Goal: Task Accomplishment & Management: Use online tool/utility

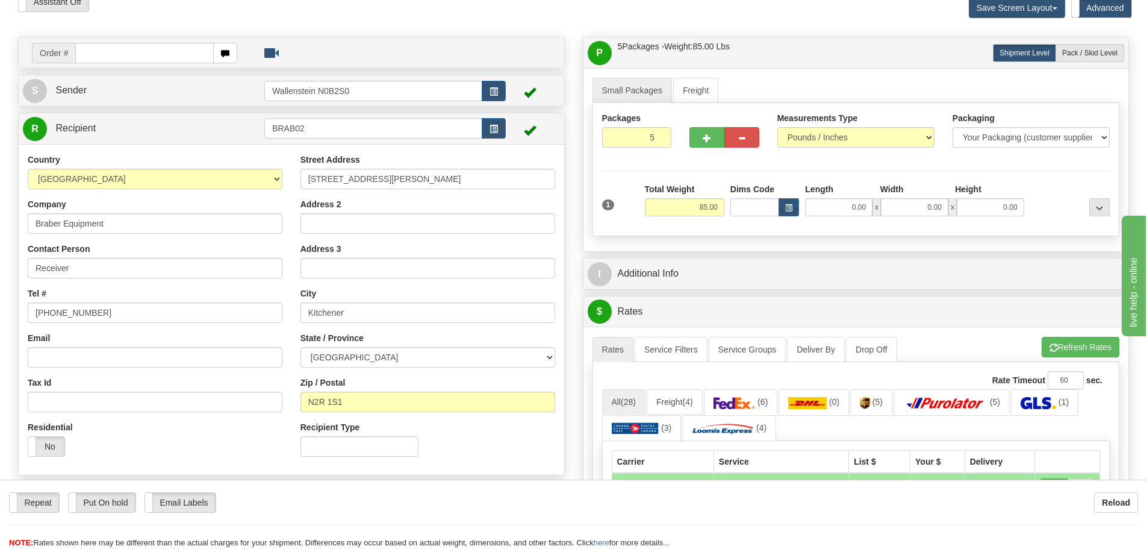
scroll to position [60, 0]
click at [320, 126] on input "BRAB02" at bounding box center [373, 128] width 218 height 20
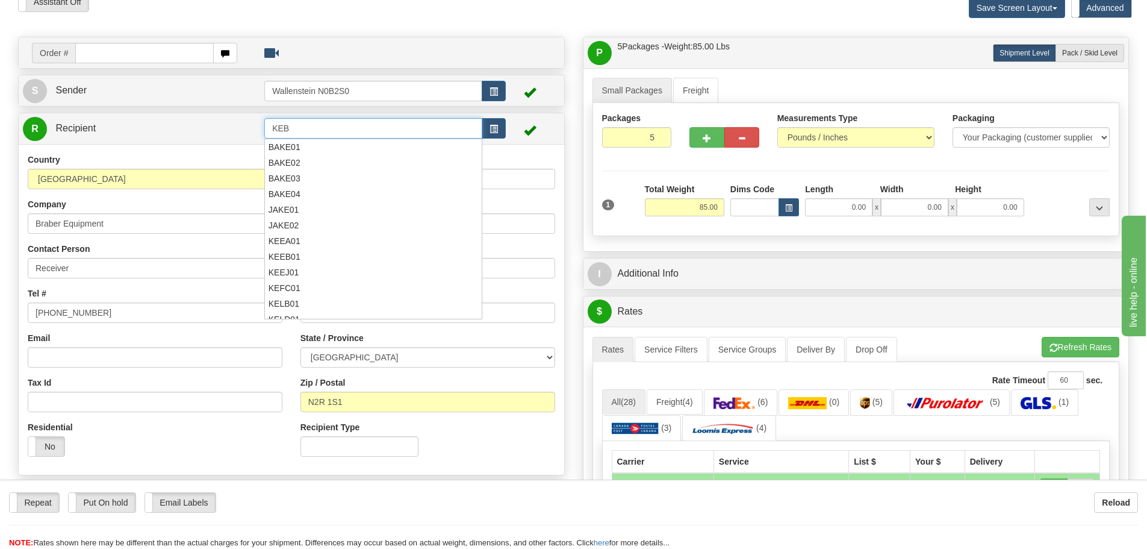
type input "KEBC"
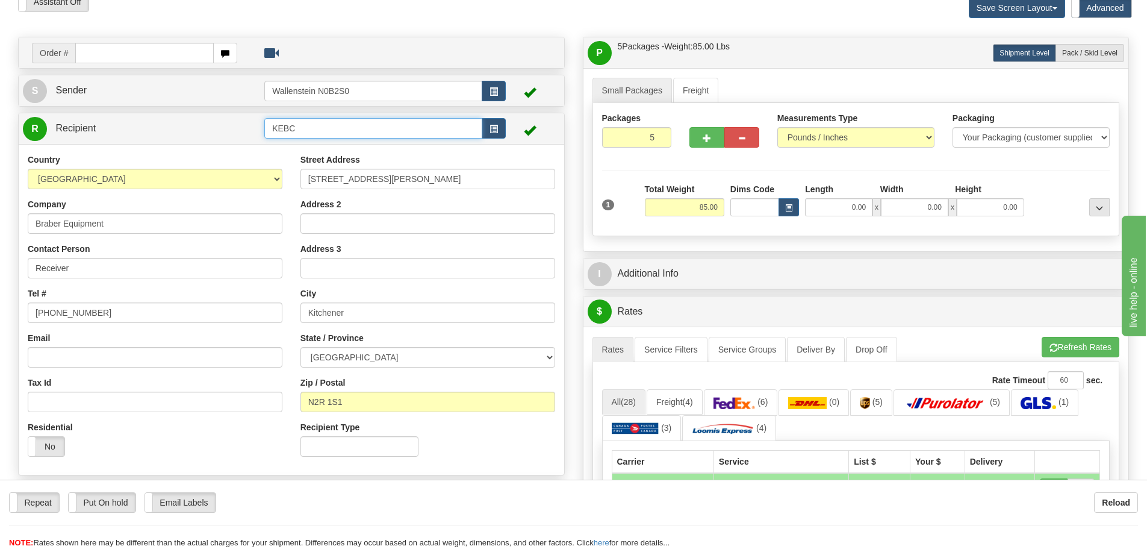
click at [320, 126] on input "KEBC" at bounding box center [373, 128] width 218 height 20
drag, startPoint x: 320, startPoint y: 126, endPoint x: 260, endPoint y: 126, distance: 60.8
click at [260, 126] on tr "R Recipient KEBC" at bounding box center [291, 128] width 537 height 25
drag, startPoint x: 424, startPoint y: 178, endPoint x: 280, endPoint y: 171, distance: 144.1
click at [280, 171] on div "Country [GEOGRAPHIC_DATA] [GEOGRAPHIC_DATA] [GEOGRAPHIC_DATA] [GEOGRAPHIC_DATA]…" at bounding box center [292, 310] width 546 height 312
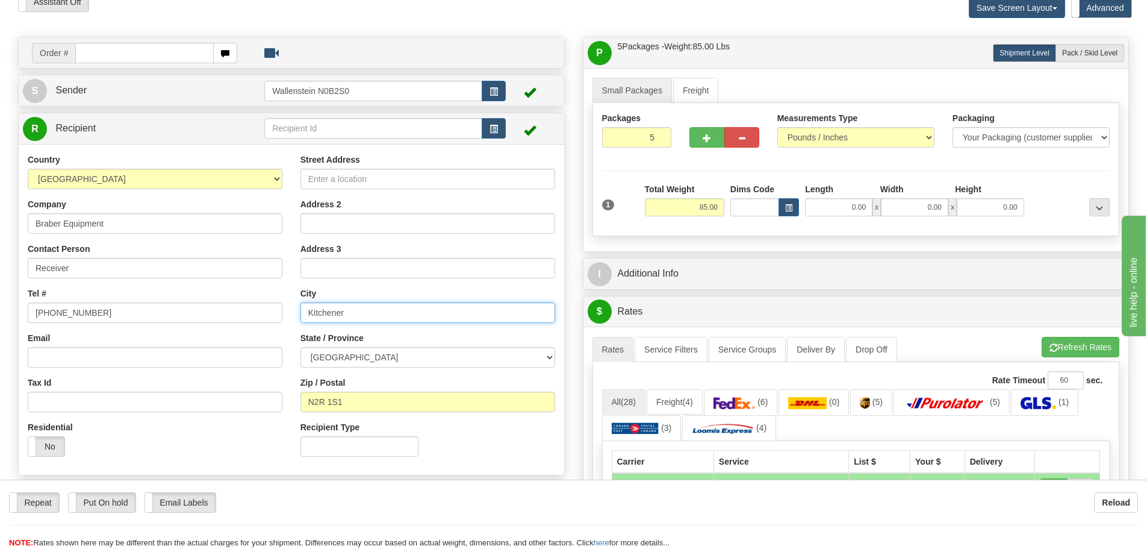
drag, startPoint x: 358, startPoint y: 312, endPoint x: 266, endPoint y: 307, distance: 91.7
click at [266, 307] on div "Country [GEOGRAPHIC_DATA] [GEOGRAPHIC_DATA] [GEOGRAPHIC_DATA] [GEOGRAPHIC_DATA]…" at bounding box center [292, 310] width 546 height 312
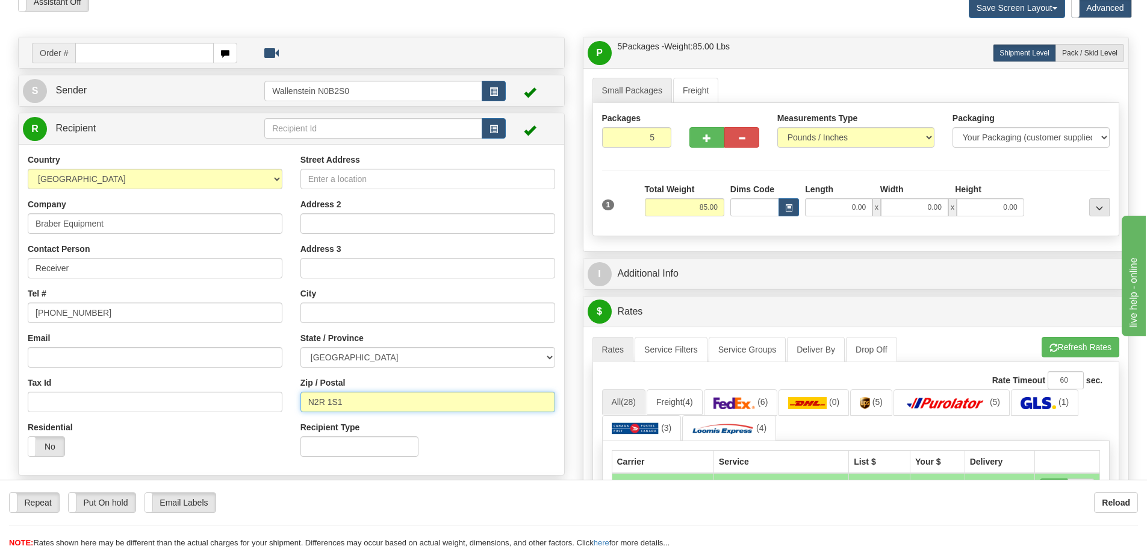
drag, startPoint x: 380, startPoint y: 404, endPoint x: 236, endPoint y: 393, distance: 144.4
click at [236, 393] on div "Country [GEOGRAPHIC_DATA] [GEOGRAPHIC_DATA] [GEOGRAPHIC_DATA] [GEOGRAPHIC_DATA]…" at bounding box center [292, 310] width 546 height 312
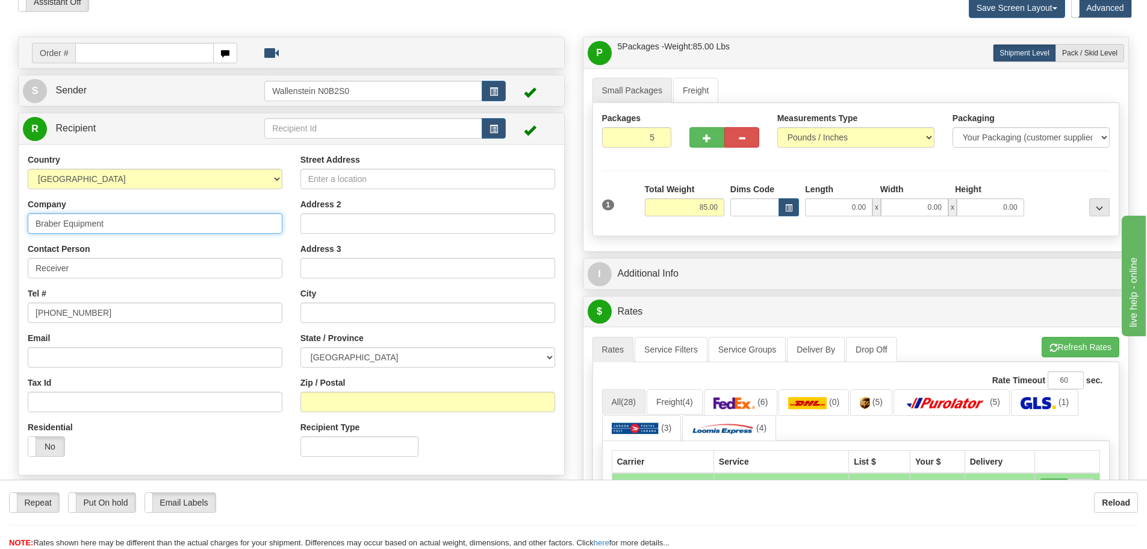
drag, startPoint x: 120, startPoint y: 223, endPoint x: -19, endPoint y: 198, distance: 141.9
click at [0, 198] on html "Training Course Close Toggle navigation Settings Shipping Preferences New Sende…" at bounding box center [573, 214] width 1147 height 549
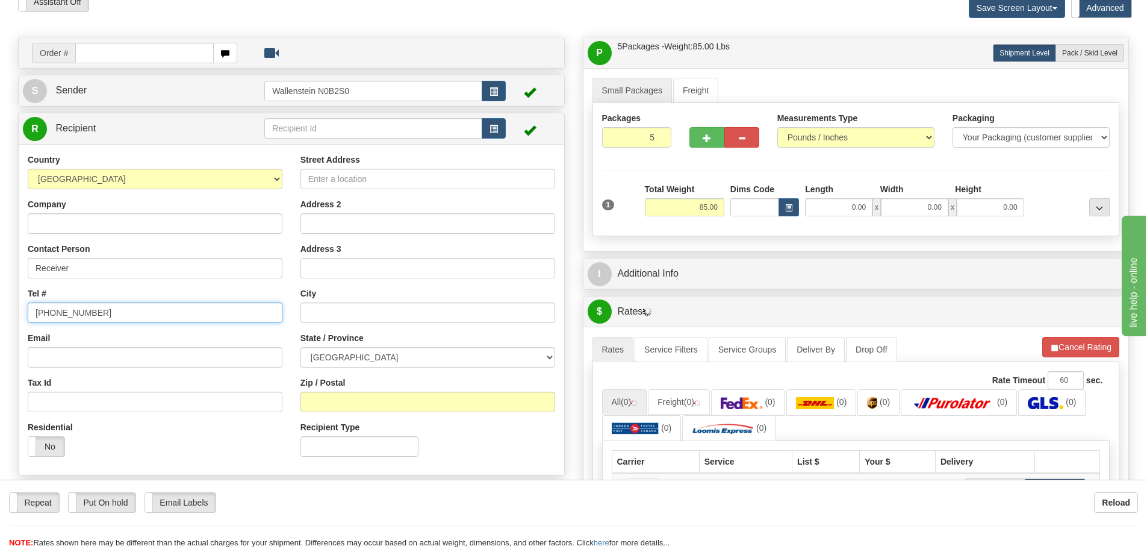
drag, startPoint x: 93, startPoint y: 313, endPoint x: -6, endPoint y: 306, distance: 99.6
click at [0, 306] on html "Training Course Close Toggle navigation Settings Shipping Preferences New Sende…" at bounding box center [573, 214] width 1147 height 549
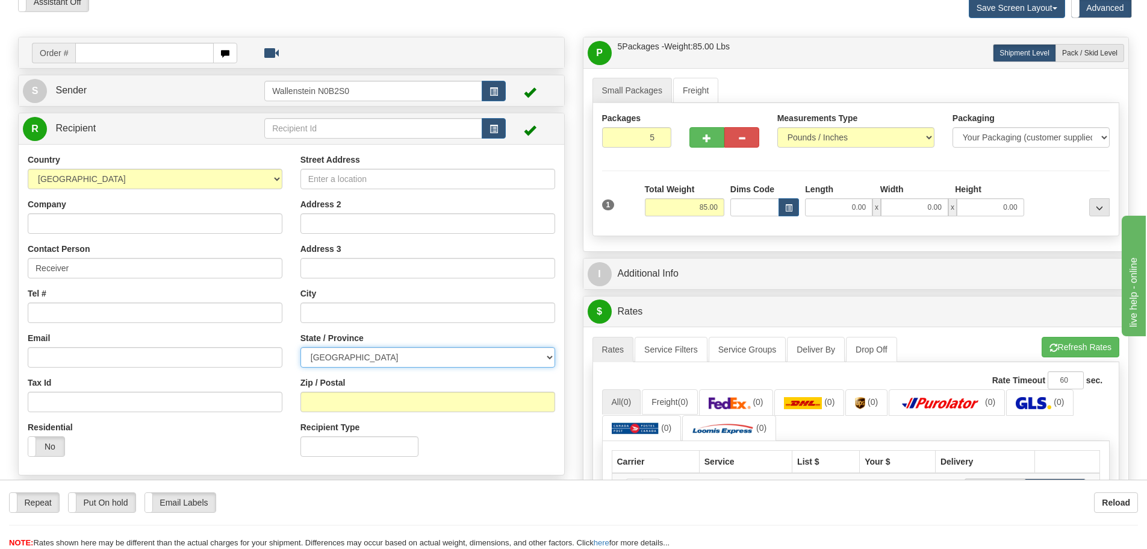
click at [344, 355] on select "[GEOGRAPHIC_DATA] [GEOGRAPHIC_DATA] [GEOGRAPHIC_DATA] [GEOGRAPHIC_DATA] [GEOGRA…" at bounding box center [428, 357] width 255 height 20
select select "QC"
click at [301, 347] on select "[GEOGRAPHIC_DATA] [GEOGRAPHIC_DATA] [GEOGRAPHIC_DATA] [GEOGRAPHIC_DATA] [GEOGRA…" at bounding box center [428, 357] width 255 height 20
click at [348, 182] on input "Street Address" at bounding box center [428, 179] width 255 height 20
paste input "[STREET_ADDRESS]"
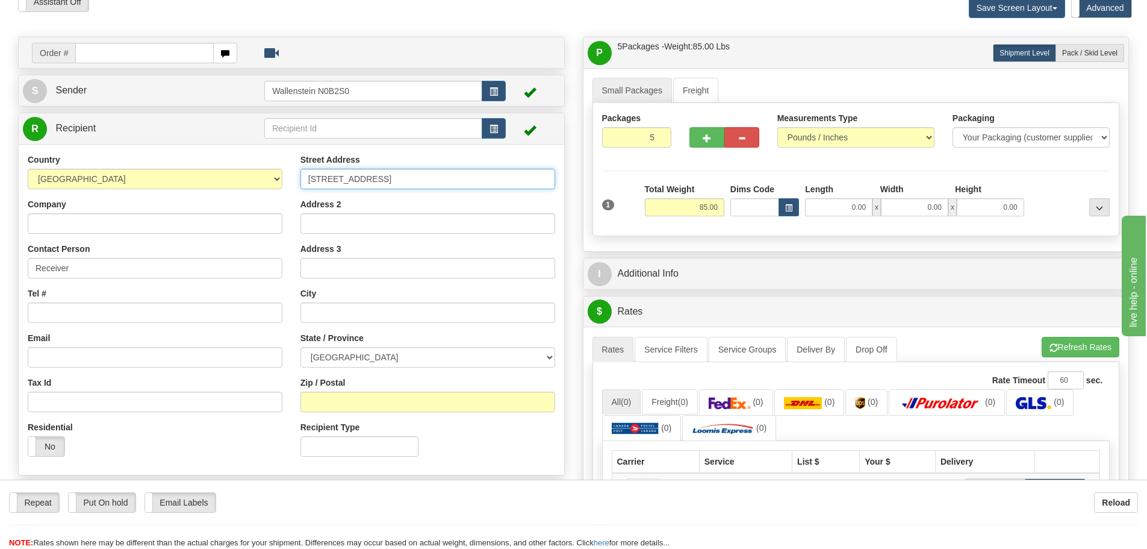
type input "[STREET_ADDRESS]"
click at [340, 312] on input "text" at bounding box center [428, 312] width 255 height 20
paste input "Sherbrooke"
type input "Sherbrooke"
click at [643, 137] on input "5" at bounding box center [637, 137] width 70 height 20
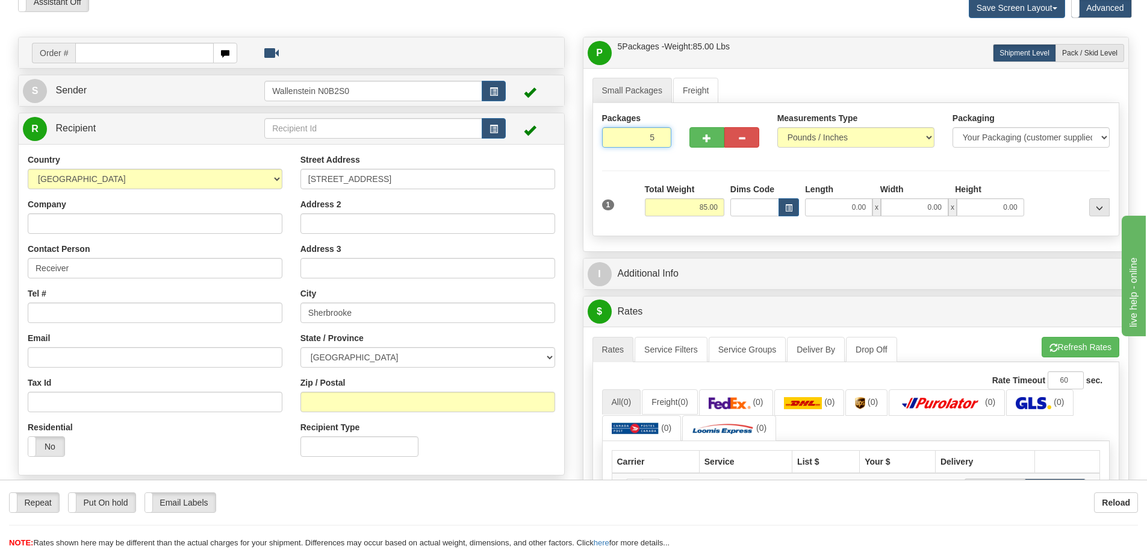
click at [643, 137] on input "5" at bounding box center [637, 137] width 70 height 20
type input "1"
click at [679, 207] on div "Packages 1 1 Measurements Type" at bounding box center [857, 169] width 528 height 133
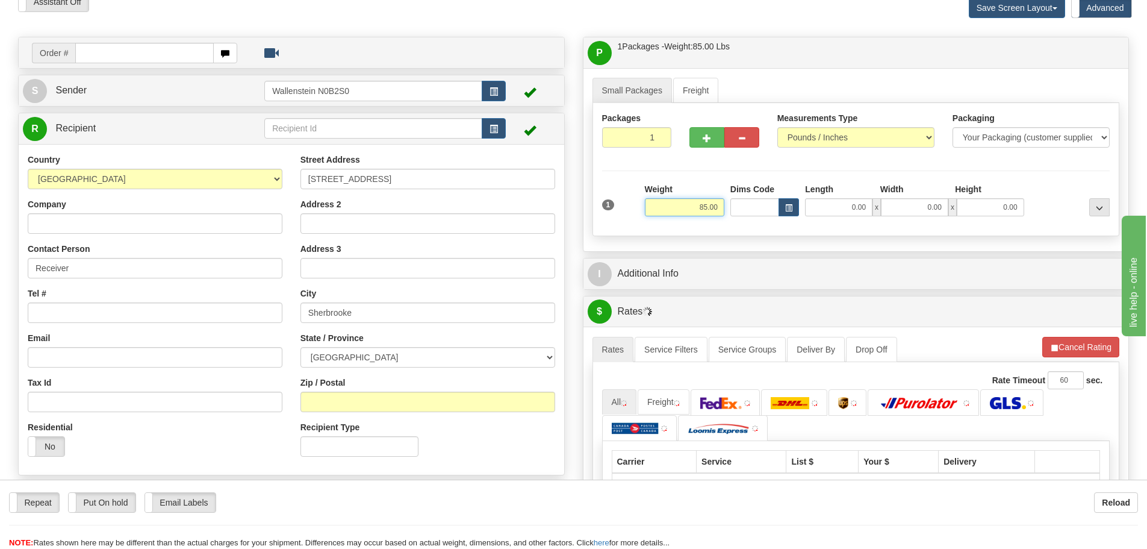
click at [681, 207] on input "85.00" at bounding box center [685, 207] width 80 height 18
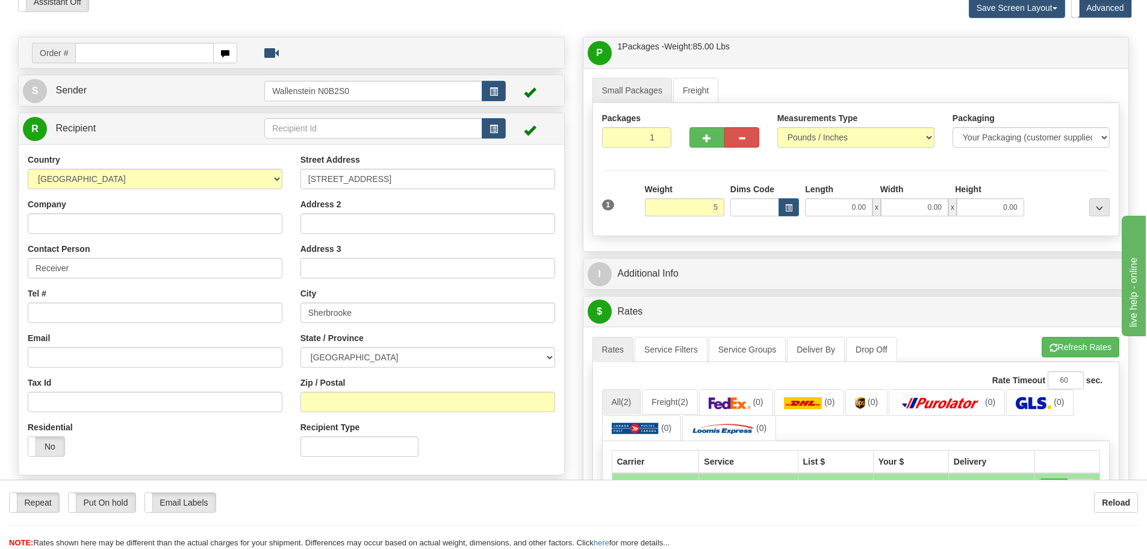
type input "5.00"
click at [735, 237] on div "Small Packages Freight Packages 1 1 Measurements Type" at bounding box center [857, 159] width 546 height 183
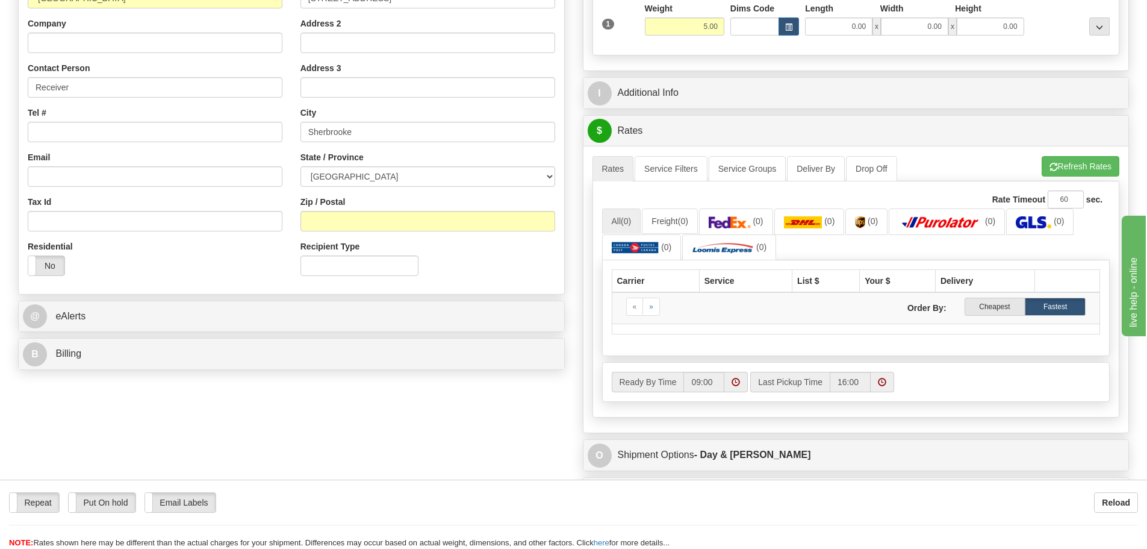
scroll to position [181, 0]
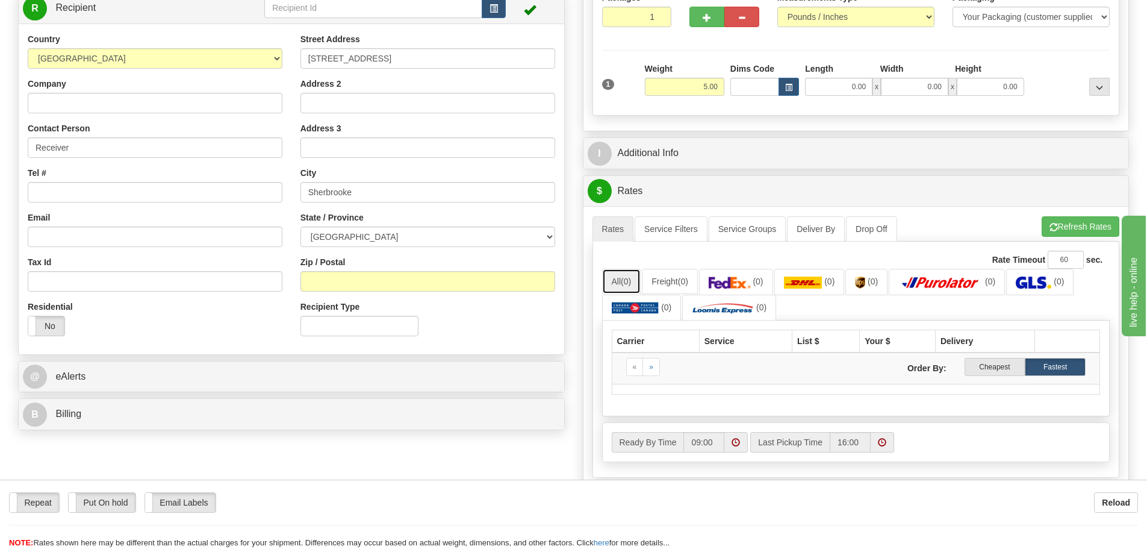
click at [616, 284] on link "All (0)" at bounding box center [621, 281] width 39 height 25
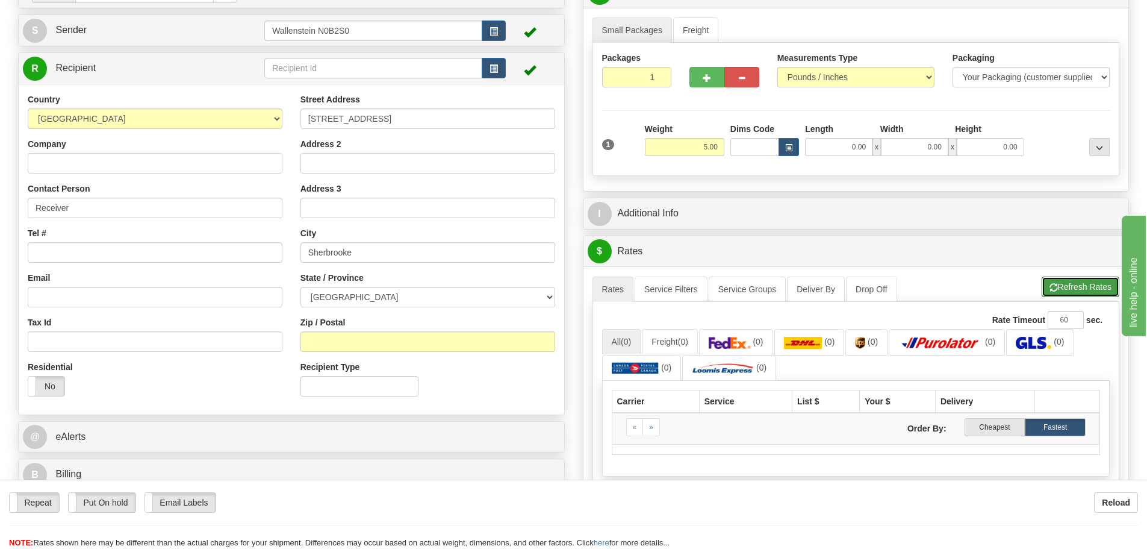
click at [1070, 285] on button "Refresh Rates" at bounding box center [1081, 286] width 78 height 20
click at [326, 339] on input "Zip / Postal" at bounding box center [428, 341] width 255 height 20
paste input "J1L0A3"
click at [320, 341] on input "J1L0A3" at bounding box center [428, 341] width 255 height 20
type input "J1L 0A3"
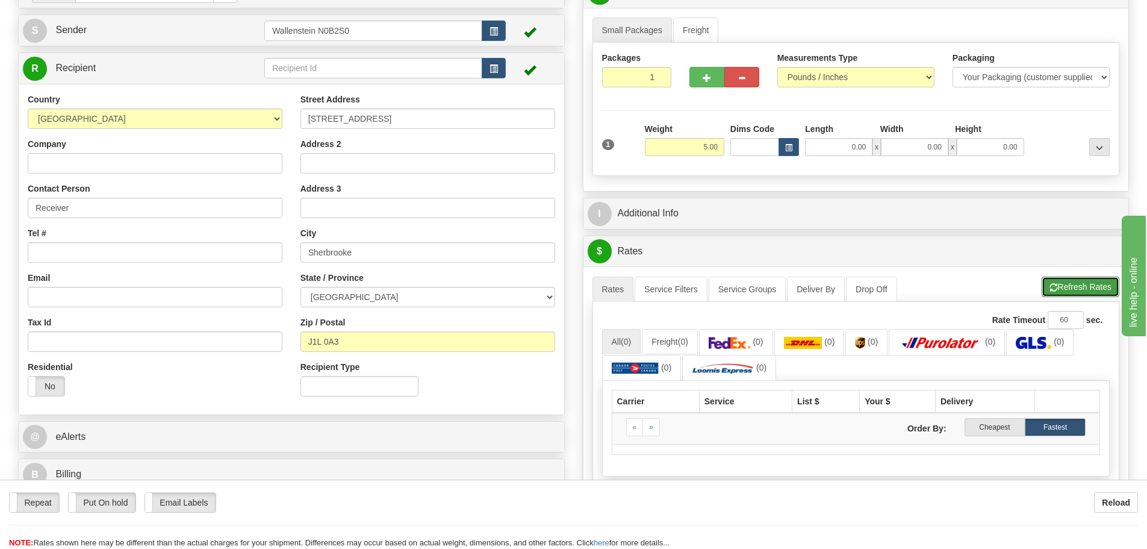
click at [1072, 287] on button "Refresh Rates" at bounding box center [1081, 286] width 78 height 20
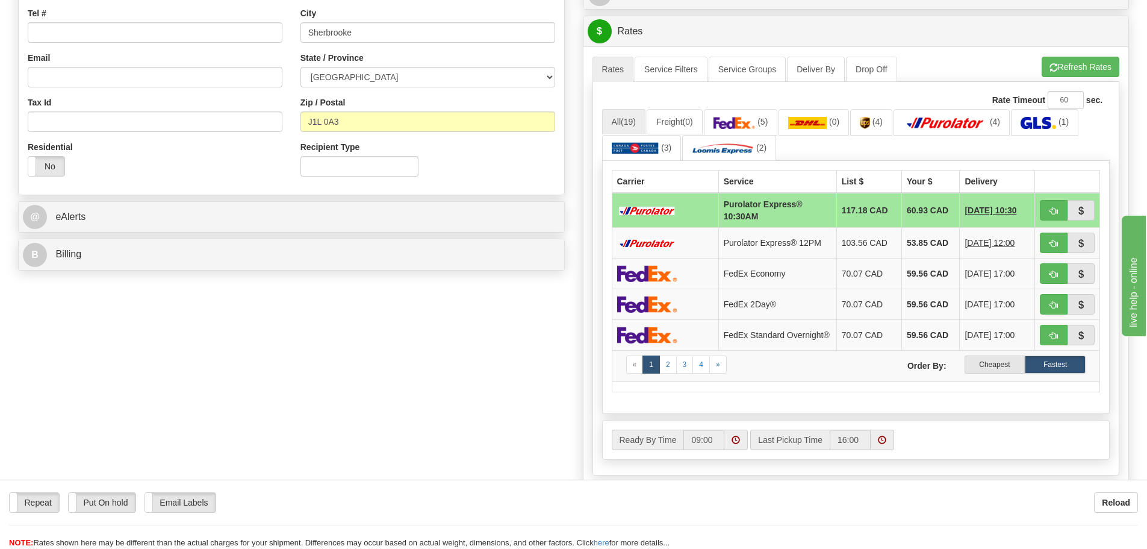
scroll to position [361, 0]
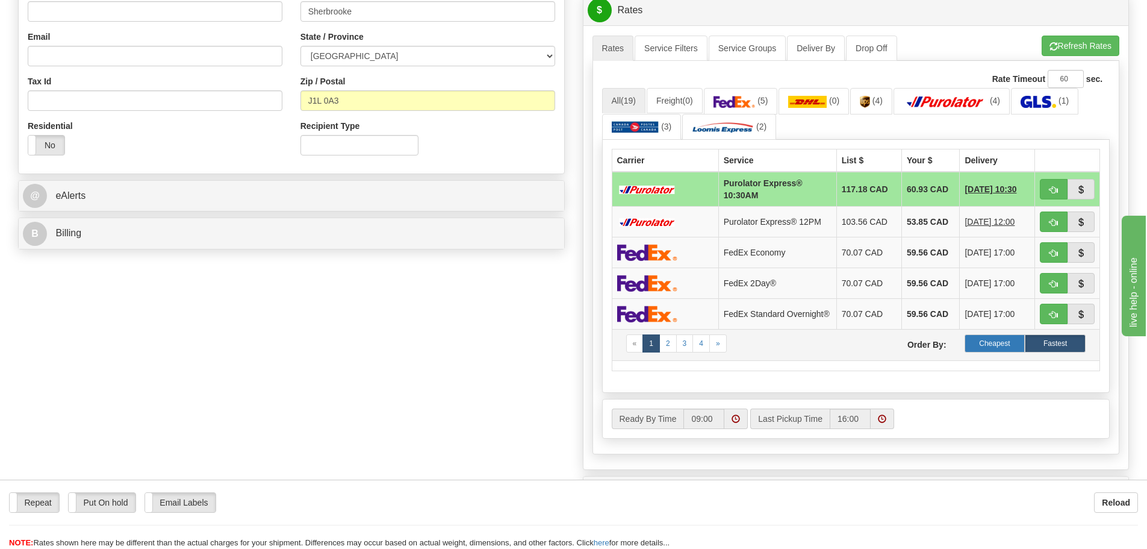
click at [999, 344] on label "Cheapest" at bounding box center [995, 343] width 61 height 18
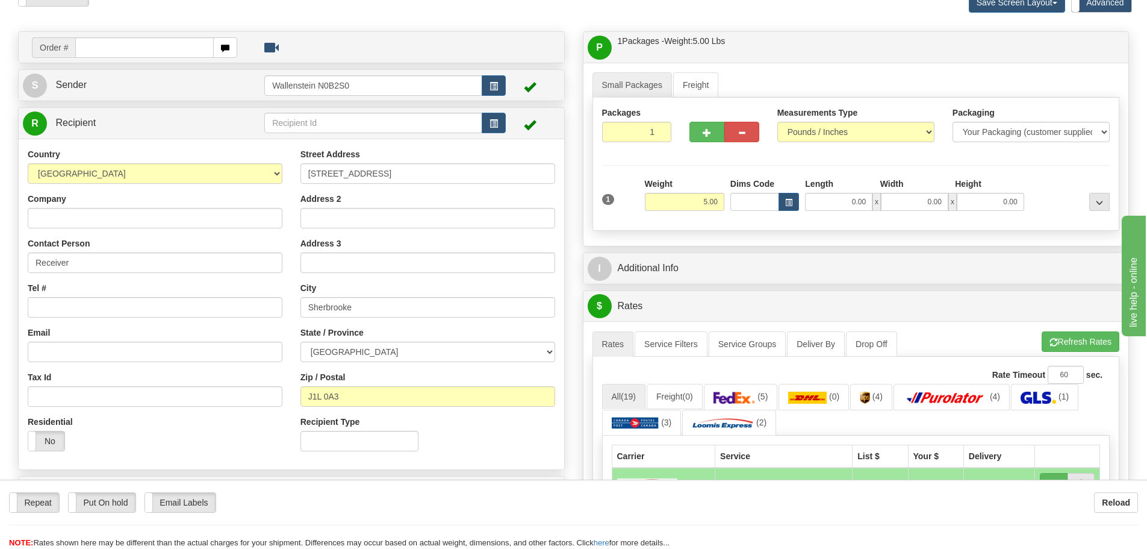
scroll to position [60, 0]
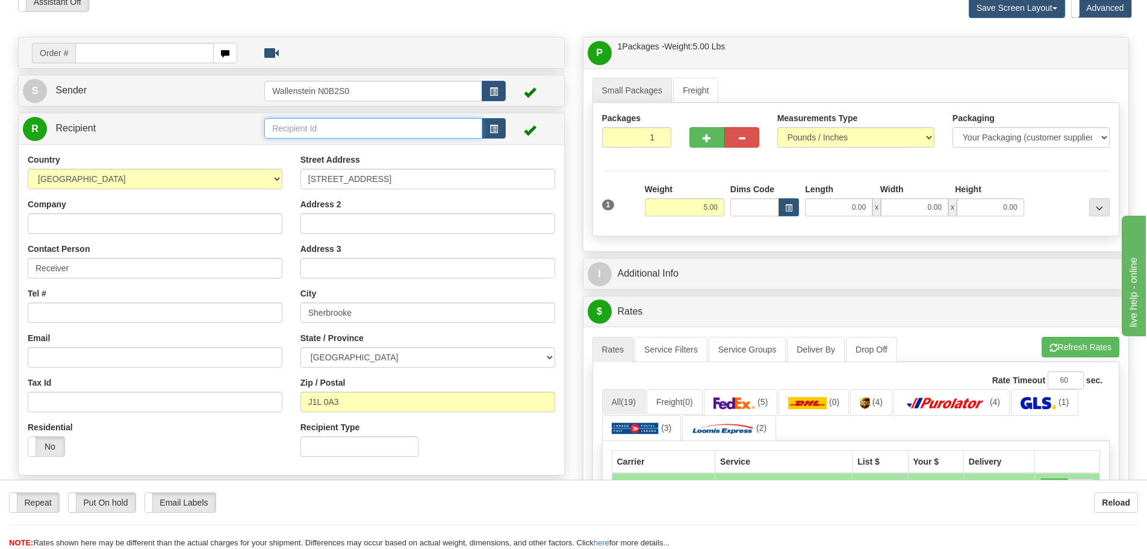
click at [303, 123] on input "text" at bounding box center [373, 128] width 218 height 20
click at [299, 160] on div "IRPI01" at bounding box center [371, 162] width 207 height 13
type input "IRPI01"
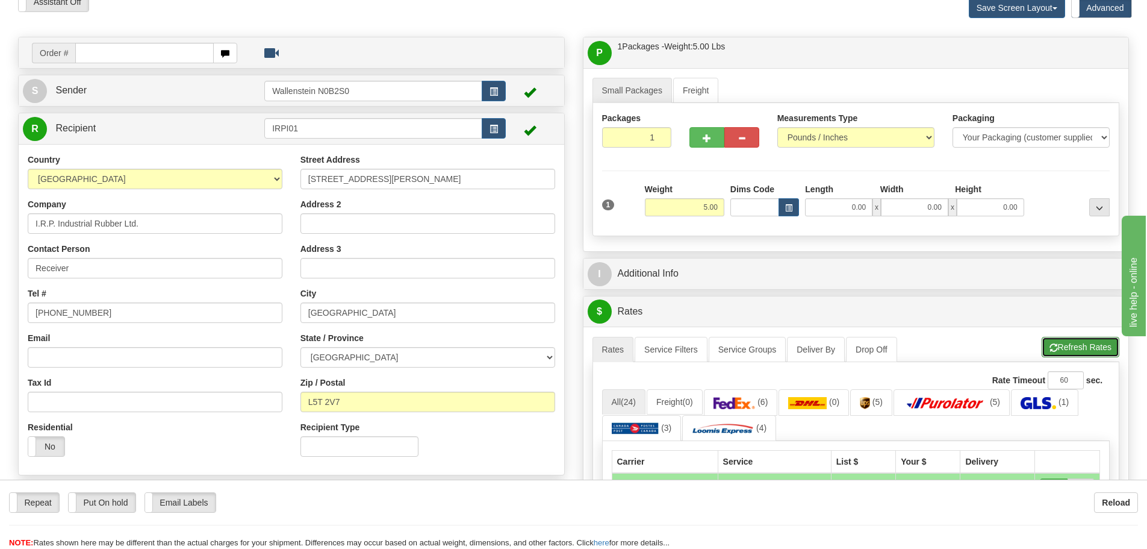
click at [1072, 341] on button "Refresh Rates" at bounding box center [1081, 347] width 78 height 20
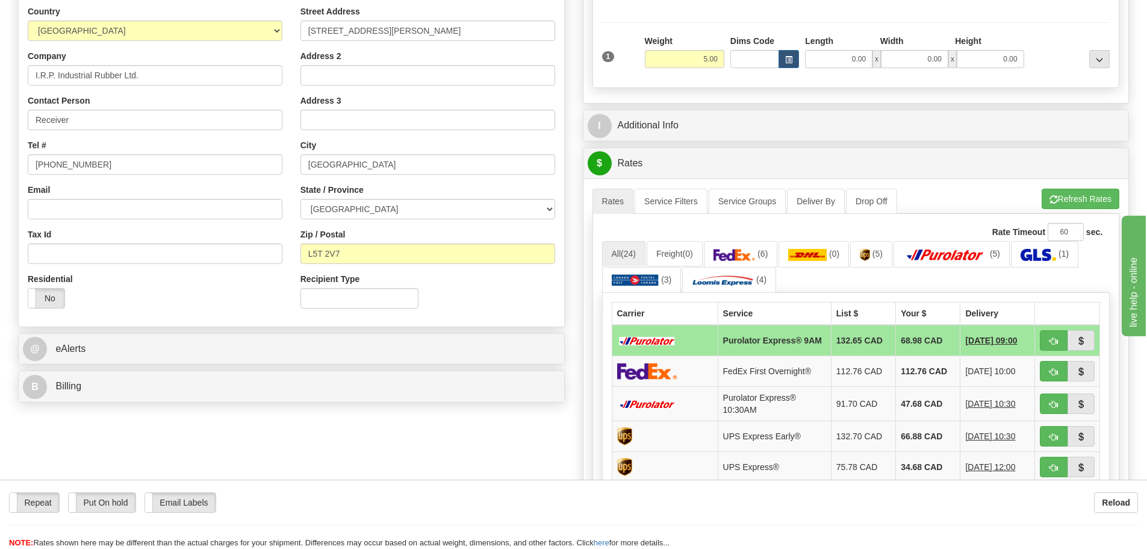
scroll to position [241, 0]
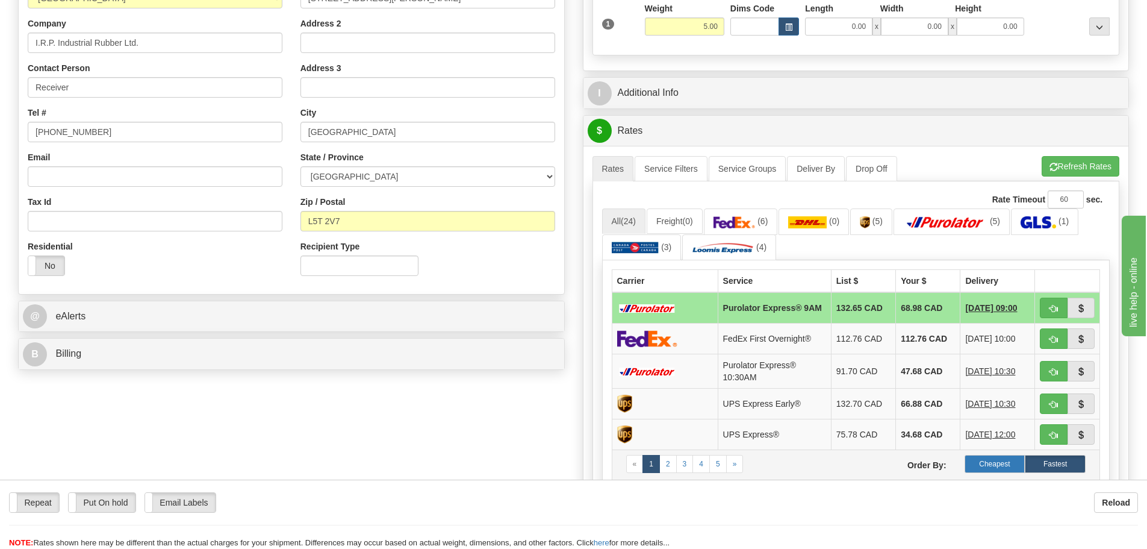
click at [985, 465] on label "Cheapest" at bounding box center [995, 464] width 61 height 18
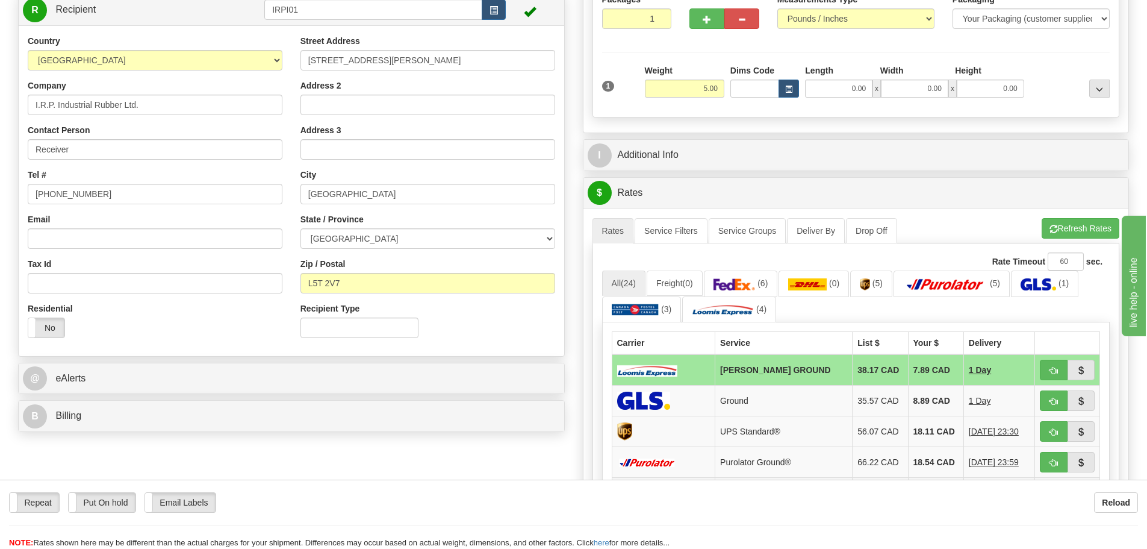
scroll to position [120, 0]
